Goal: Obtain resource: Download file/media

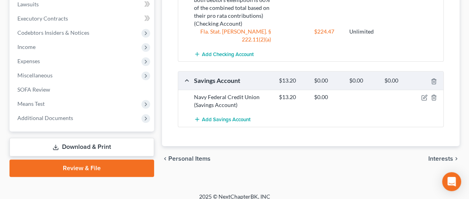
scroll to position [356, 0]
click at [83, 148] on link "Download & Print" at bounding box center [81, 147] width 145 height 19
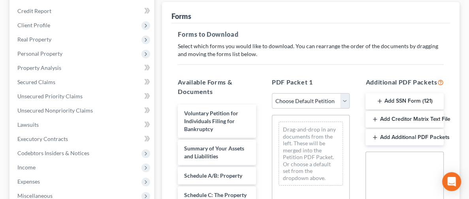
scroll to position [59, 0]
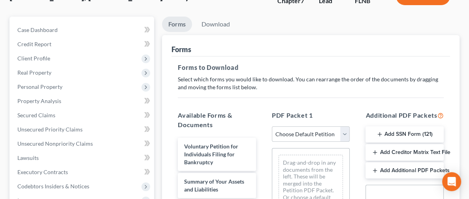
click at [297, 134] on select "Choose Default Petition PDF Packet Complete Bankruptcy Petition (all forms and …" at bounding box center [311, 135] width 78 height 16
select select "0"
click at [272, 127] on select "Choose Default Petition PDF Packet Complete Bankruptcy Petition (all forms and …" at bounding box center [311, 135] width 78 height 16
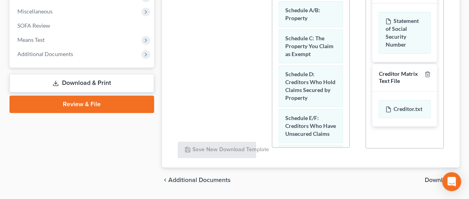
scroll to position [300, 0]
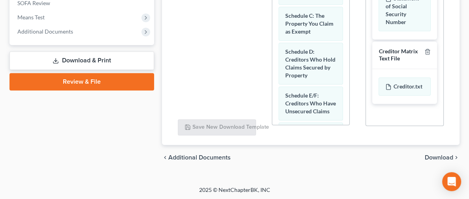
click at [446, 155] on span "Download" at bounding box center [439, 158] width 28 height 6
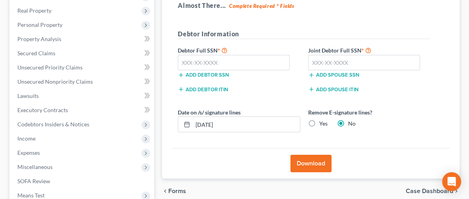
scroll to position [101, 0]
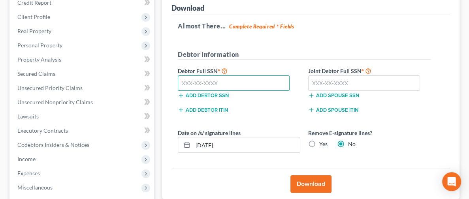
click at [184, 83] on input "text" at bounding box center [234, 84] width 112 height 16
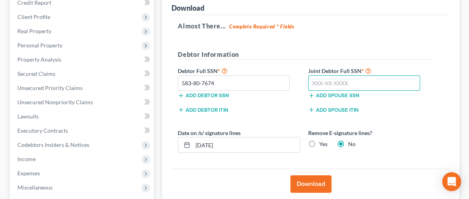
click at [308, 85] on input "text" at bounding box center [364, 84] width 112 height 16
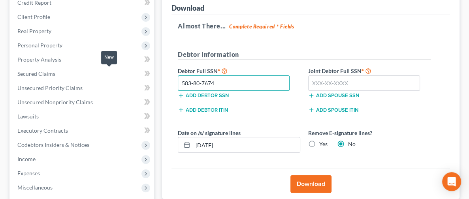
drag, startPoint x: 153, startPoint y: 81, endPoint x: 109, endPoint y: 76, distance: 44.6
click at [109, 76] on div "Petition Navigation Case Dashboard Payments Invoices Payments Payments Credit R…" at bounding box center [235, 132] width 458 height 314
drag, startPoint x: 212, startPoint y: 85, endPoint x: 0, endPoint y: 66, distance: 212.4
click at [0, 66] on div "[PERSON_NAME], [PERSON_NAME] & Keyarsten Upgraded Chapter Chapter 7 Status Lead…" at bounding box center [234, 118] width 469 height 374
click at [178, 82] on input "593-86-7673" at bounding box center [234, 84] width 112 height 16
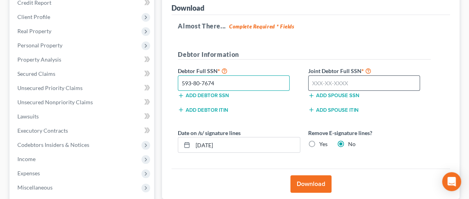
type input "593-80-7674"
click at [308, 81] on input "text" at bounding box center [364, 84] width 112 height 16
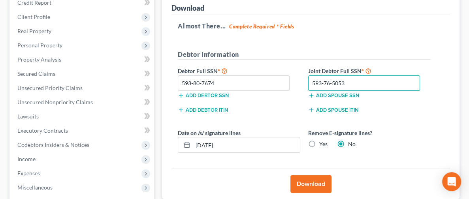
type input "593-76-5053"
click at [291, 181] on button "Download" at bounding box center [311, 184] width 41 height 17
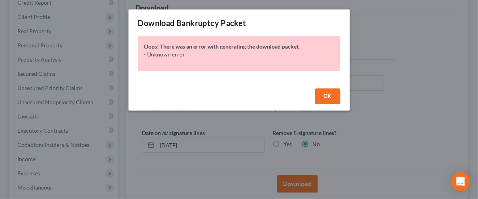
click at [327, 97] on span "OK" at bounding box center [328, 96] width 8 height 7
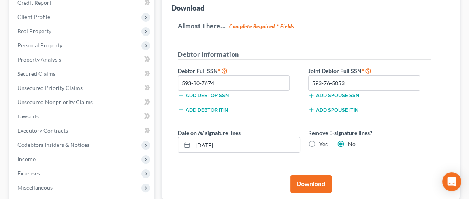
click at [291, 185] on button "Download" at bounding box center [311, 184] width 41 height 17
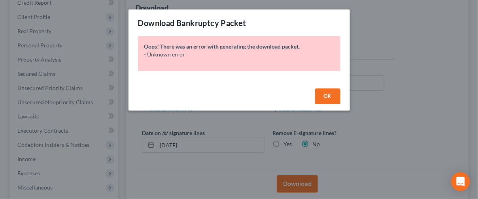
click at [337, 98] on button "OK" at bounding box center [327, 97] width 25 height 16
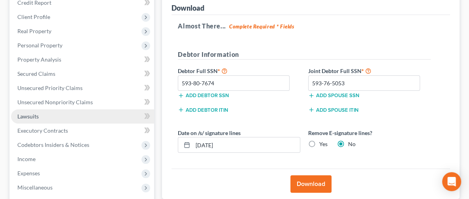
click at [31, 116] on span "Lawsuits" at bounding box center [27, 116] width 21 height 7
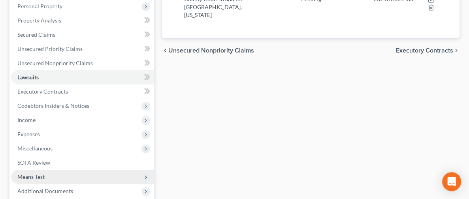
scroll to position [220, 0]
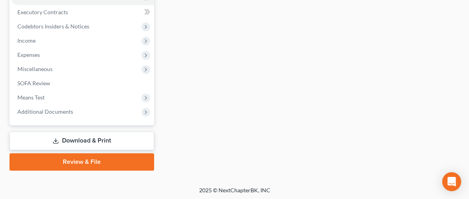
click at [74, 159] on link "Review & File" at bounding box center [81, 161] width 145 height 17
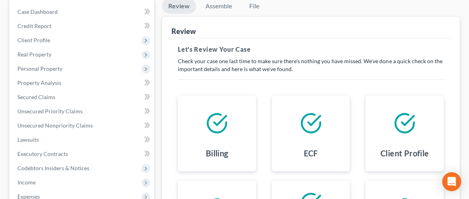
scroll to position [42, 0]
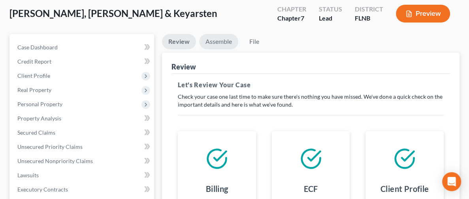
click at [199, 44] on link "Assemble" at bounding box center [218, 41] width 39 height 15
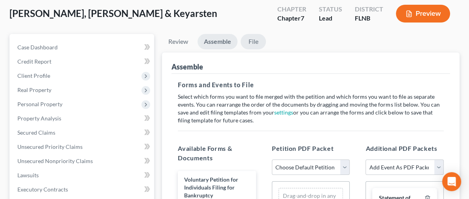
click at [241, 41] on link "File" at bounding box center [253, 41] width 25 height 15
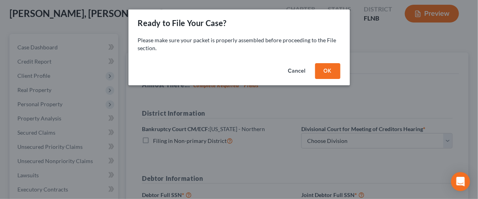
click at [345, 13] on div "Ready to File Your Case?" at bounding box center [239, 22] width 221 height 27
click at [293, 72] on button "Cancel" at bounding box center [297, 71] width 30 height 16
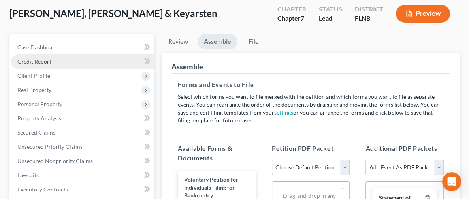
click at [29, 58] on span "Credit Report" at bounding box center [34, 61] width 34 height 7
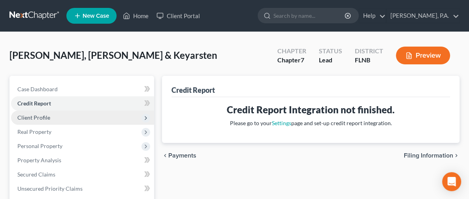
click at [38, 115] on span "Client Profile" at bounding box center [33, 117] width 33 height 7
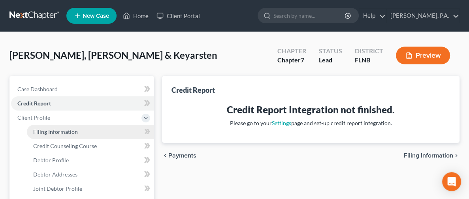
click at [66, 133] on span "Filing Information" at bounding box center [55, 132] width 45 height 7
select select "1"
select select "0"
select select "9"
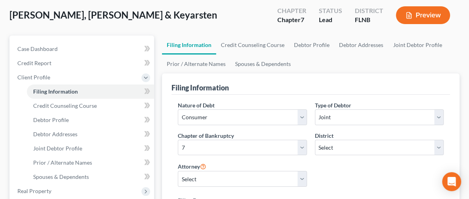
scroll to position [59, 0]
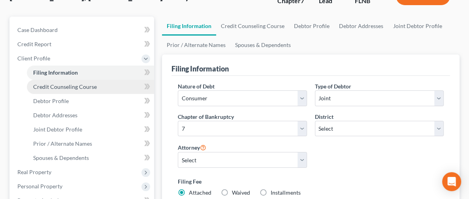
click at [69, 88] on span "Credit Counseling Course" at bounding box center [65, 86] width 64 height 7
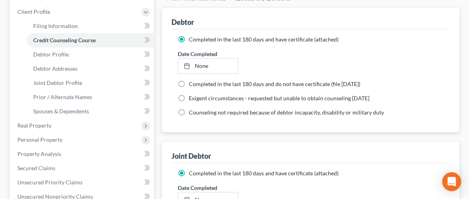
scroll to position [59, 0]
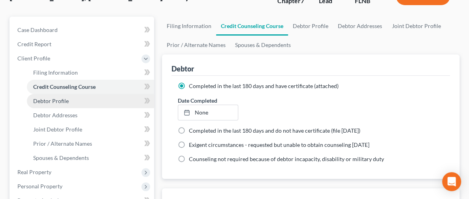
click at [57, 104] on span "Debtor Profile" at bounding box center [51, 101] width 36 height 7
select select "1"
select select "4"
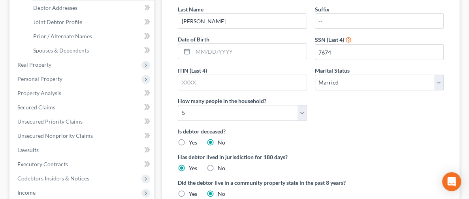
scroll to position [119, 0]
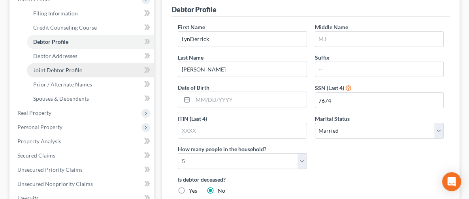
click at [57, 68] on span "Joint Debtor Profile" at bounding box center [57, 70] width 49 height 7
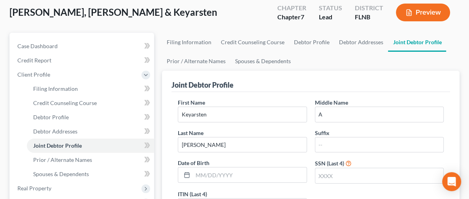
scroll to position [59, 0]
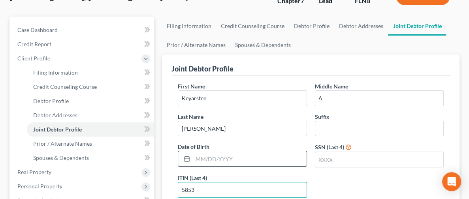
drag, startPoint x: 375, startPoint y: 127, endPoint x: 225, endPoint y: 125, distance: 149.5
click at [228, 125] on div "First Name Keyarsten Middle Name A Last Name [PERSON_NAME] Suffix Date of Birth…" at bounding box center [311, 143] width 274 height 122
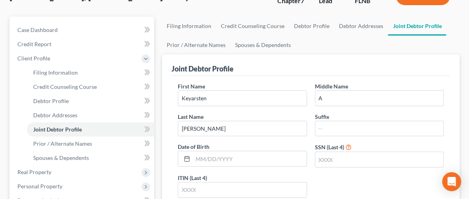
click at [311, 143] on div "SSN (Last 4)" at bounding box center [379, 155] width 137 height 25
click at [316, 152] on input "text" at bounding box center [380, 159] width 128 height 15
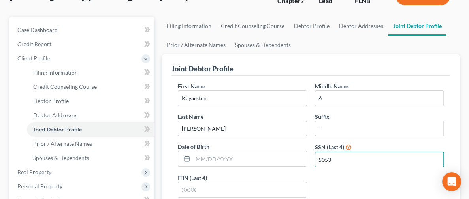
type input "5053"
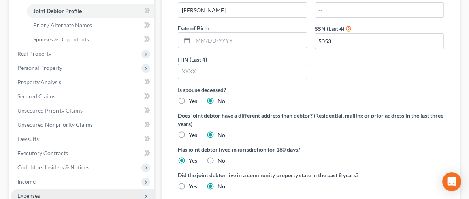
scroll to position [119, 0]
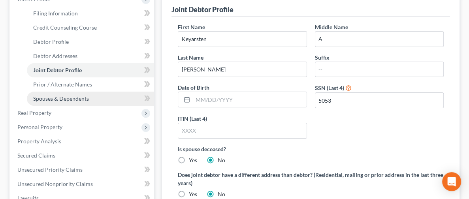
click at [57, 100] on span "Spouses & Dependents" at bounding box center [61, 98] width 56 height 7
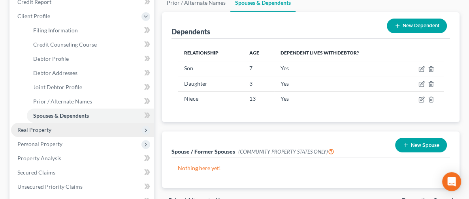
scroll to position [119, 0]
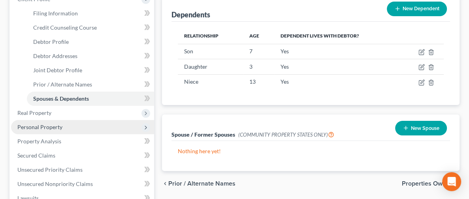
click at [50, 126] on span "Personal Property" at bounding box center [39, 127] width 45 height 7
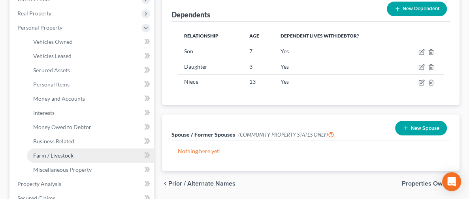
scroll to position [178, 0]
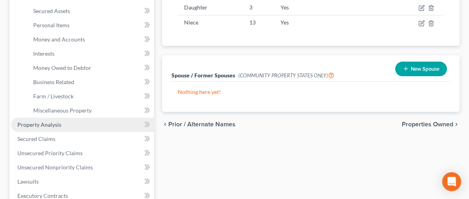
click at [52, 125] on span "Property Analysis" at bounding box center [39, 124] width 44 height 7
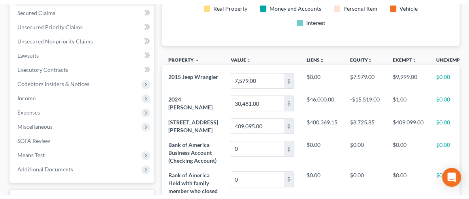
scroll to position [156, 0]
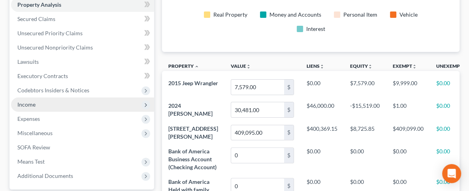
click at [62, 108] on span "Income" at bounding box center [82, 104] width 143 height 14
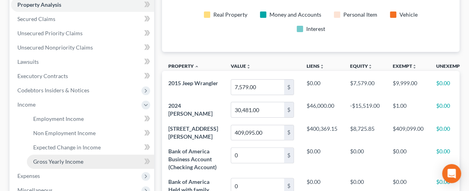
click at [66, 161] on span "Gross Yearly Income" at bounding box center [58, 161] width 50 height 7
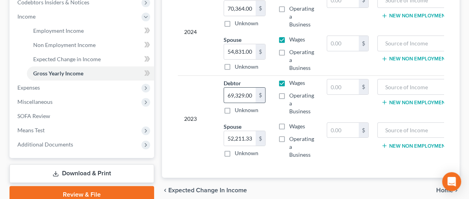
scroll to position [277, 0]
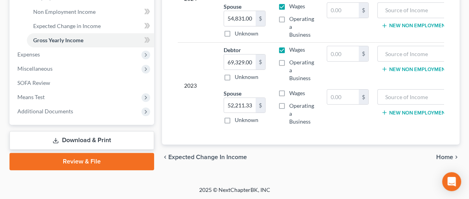
click at [73, 139] on link "Download & Print" at bounding box center [81, 140] width 145 height 19
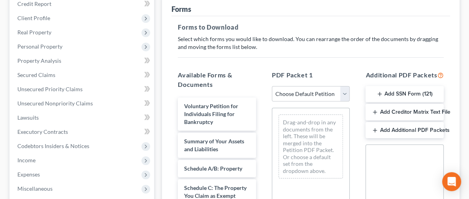
scroll to position [119, 0]
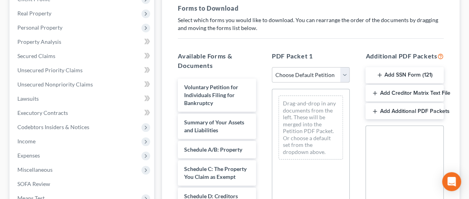
click at [272, 74] on select "Choose Default Petition PDF Packet Complete Bankruptcy Petition (all forms and …" at bounding box center [311, 75] width 78 height 16
select select "0"
click at [272, 67] on select "Choose Default Petition PDF Packet Complete Bankruptcy Petition (all forms and …" at bounding box center [311, 75] width 78 height 16
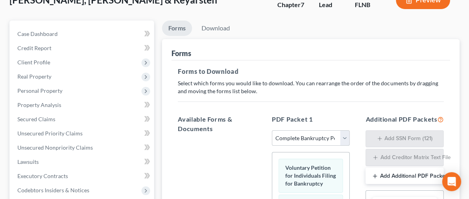
scroll to position [42, 0]
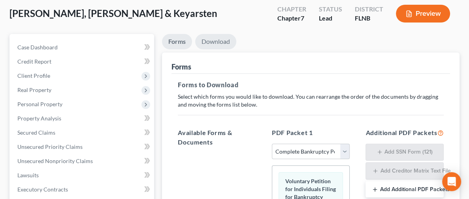
click at [195, 44] on link "Download" at bounding box center [215, 41] width 41 height 15
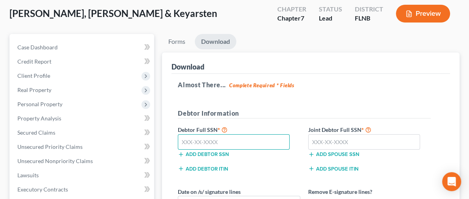
click at [189, 143] on input "text" at bounding box center [234, 142] width 112 height 16
click at [202, 141] on input "593-86" at bounding box center [234, 142] width 112 height 16
type input "593-86-7674"
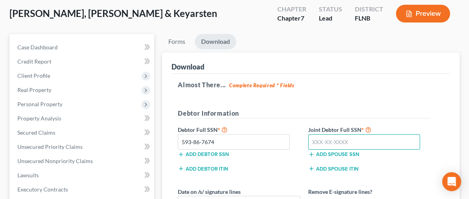
click at [308, 142] on input "text" at bounding box center [364, 142] width 112 height 16
type input "593-76-5053"
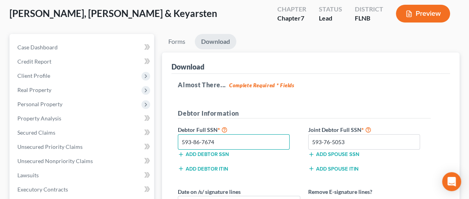
click at [178, 142] on input "593-86-7674" at bounding box center [234, 142] width 112 height 16
drag, startPoint x: 188, startPoint y: 142, endPoint x: 158, endPoint y: 144, distance: 29.7
click at [178, 144] on input "[PHONE_NUMBER]" at bounding box center [234, 142] width 112 height 16
type input "593-80-7674"
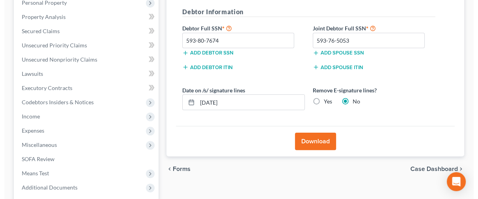
scroll to position [164, 0]
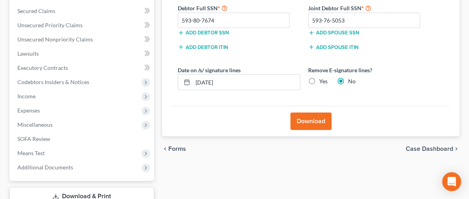
click at [291, 120] on button "Download" at bounding box center [311, 121] width 41 height 17
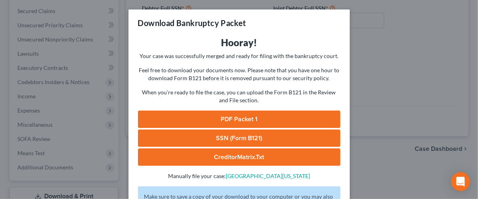
scroll to position [59, 0]
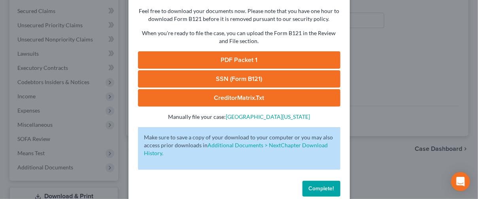
click at [232, 62] on link "PDF Packet 1" at bounding box center [239, 59] width 202 height 17
click at [247, 59] on link "PDF Packet 1" at bounding box center [239, 59] width 202 height 17
click at [234, 79] on link "SSN (Form B121)" at bounding box center [239, 78] width 202 height 17
click at [236, 95] on link "CreditorMatrix.txt" at bounding box center [239, 97] width 202 height 17
